Goal: Communication & Community: Share content

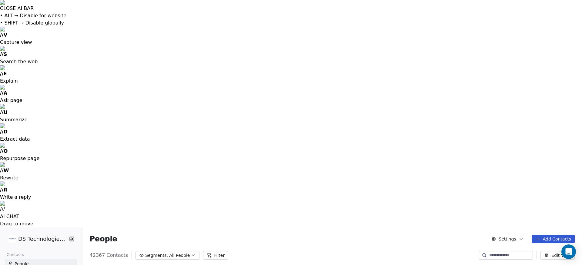
scroll to position [0, 0]
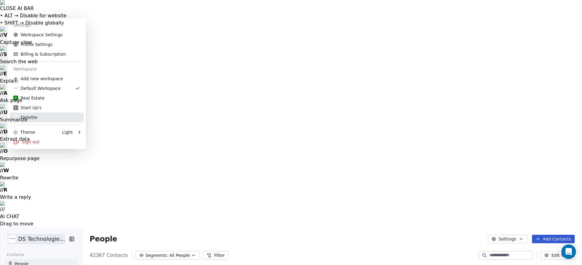
click at [31, 116] on div "Deloitte" at bounding box center [25, 118] width 24 height 6
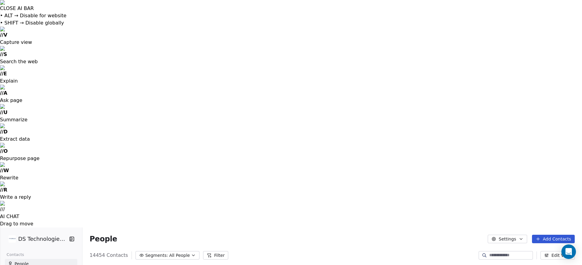
scroll to position [234, 500]
click at [520, 237] on icon "button" at bounding box center [520, 239] width 5 height 5
drag, startPoint x: 444, startPoint y: 20, endPoint x: 531, endPoint y: 20, distance: 86.9
click at [554, 235] on button "Add Contacts" at bounding box center [553, 239] width 43 height 8
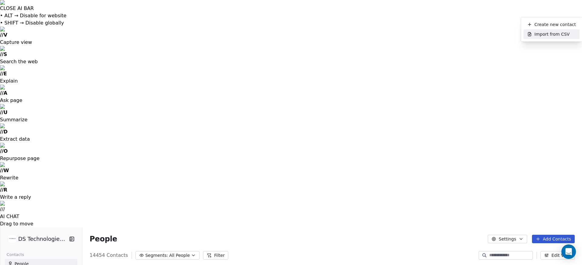
click at [550, 35] on span "Import from CSV" at bounding box center [551, 34] width 35 height 6
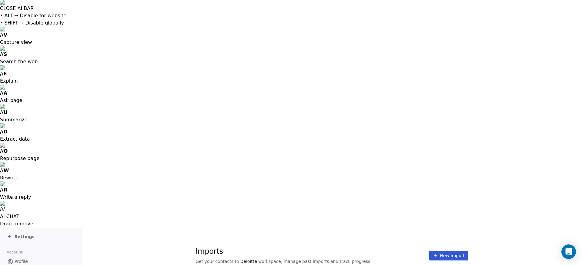
click at [20, 234] on span "Settings" at bounding box center [25, 237] width 20 height 6
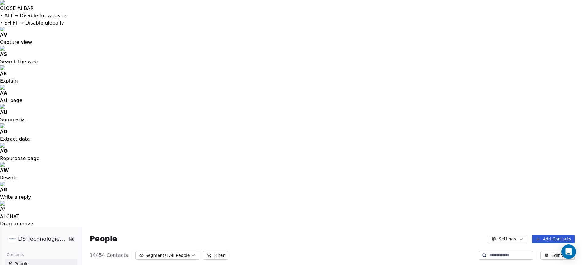
scroll to position [234, 500]
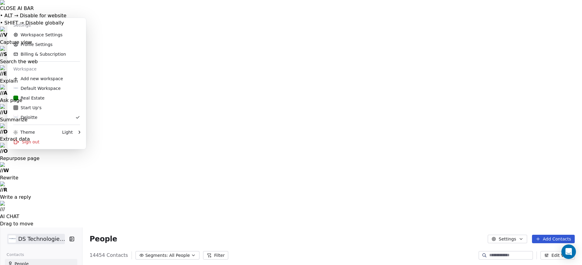
click at [38, 81] on div "Add new workspace" at bounding box center [47, 79] width 74 height 10
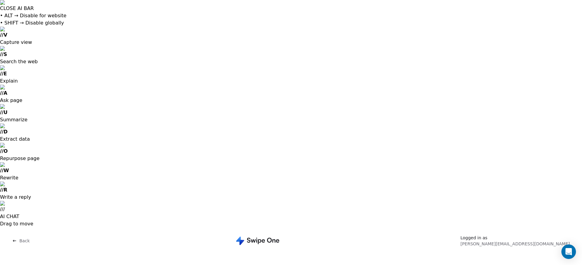
click at [22, 238] on span "Back" at bounding box center [24, 241] width 10 height 6
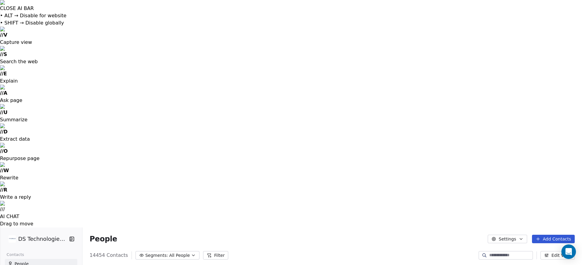
scroll to position [234, 500]
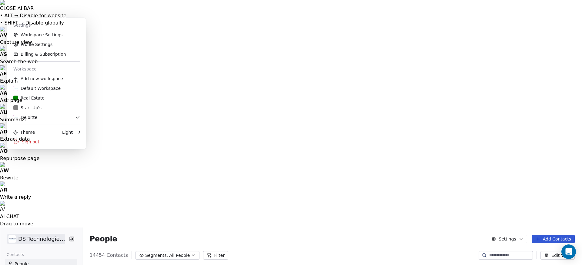
click at [40, 91] on div "Default Workspace" at bounding box center [36, 88] width 47 height 6
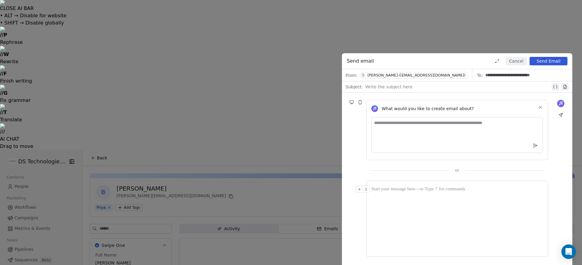
click at [389, 75] on div "[PERSON_NAME]-([EMAIL_ADDRESS][DOMAIN_NAME])" at bounding box center [416, 75] width 98 height 4
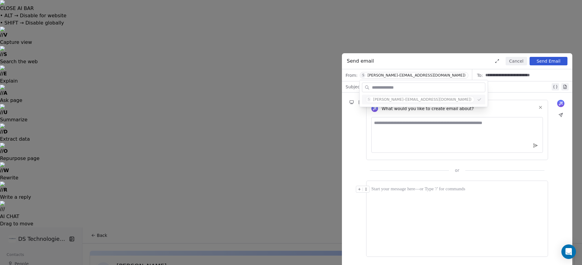
click at [389, 75] on div "[PERSON_NAME]-([EMAIL_ADDRESS][DOMAIN_NAME])" at bounding box center [416, 75] width 98 height 4
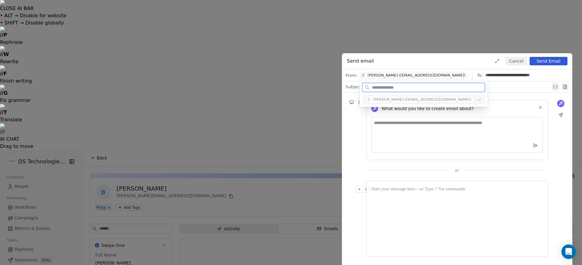
click at [411, 210] on div at bounding box center [456, 219] width 171 height 66
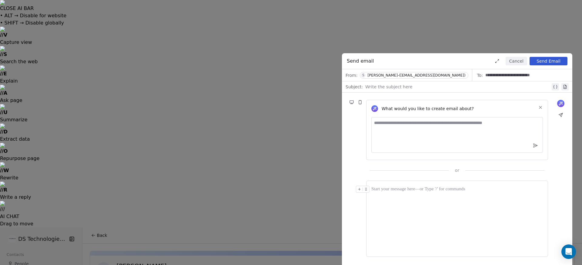
drag, startPoint x: 287, startPoint y: 135, endPoint x: 293, endPoint y: 135, distance: 5.8
click at [287, 135] on div "**********" at bounding box center [291, 132] width 582 height 265
click at [109, 47] on div "**********" at bounding box center [291, 132] width 582 height 265
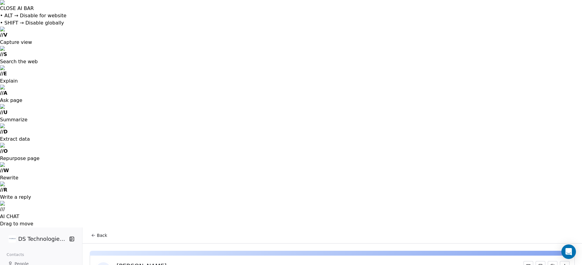
click at [16, 261] on span "People" at bounding box center [22, 264] width 14 height 6
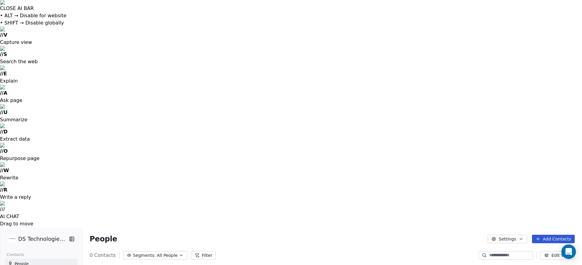
scroll to position [219, 485]
click at [17, 261] on span "People" at bounding box center [22, 264] width 14 height 6
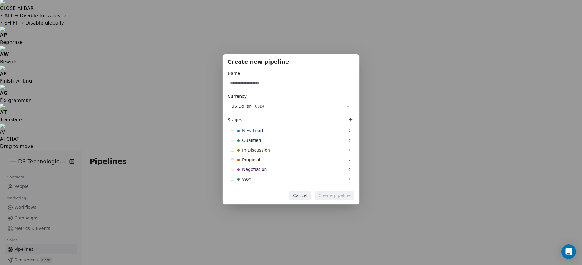
click at [172, 79] on div "Create new pipeline Name Currency US Dollar ( USD ) Stages New Lead Qualified I…" at bounding box center [291, 133] width 582 height 176
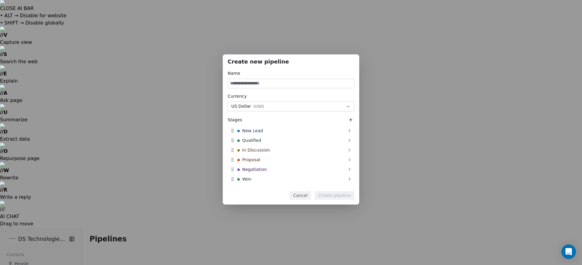
click at [302, 197] on button "Cancel" at bounding box center [300, 195] width 22 height 8
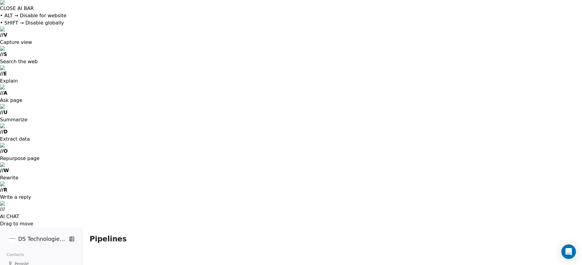
click at [22, 261] on span "People" at bounding box center [22, 264] width 14 height 6
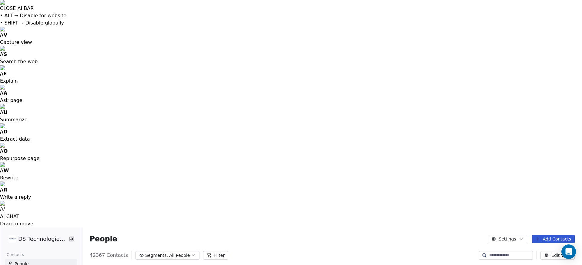
scroll to position [234, 500]
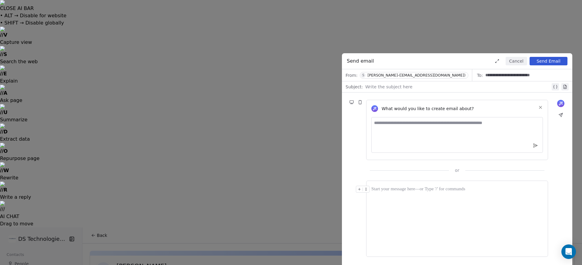
click at [289, 155] on div "**********" at bounding box center [291, 132] width 582 height 265
click at [511, 63] on button "Cancel" at bounding box center [516, 61] width 22 height 8
